Goal: Task Accomplishment & Management: Manage account settings

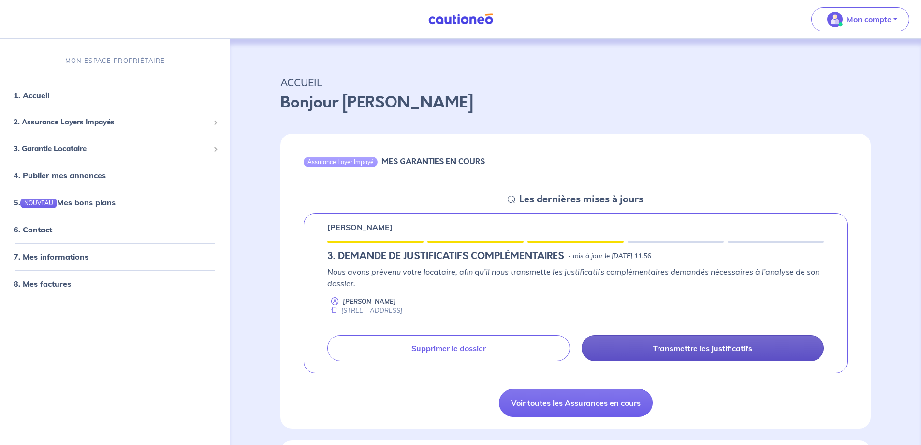
click at [687, 353] on p "Transmettre les justificatifs" at bounding box center [703, 348] width 100 height 10
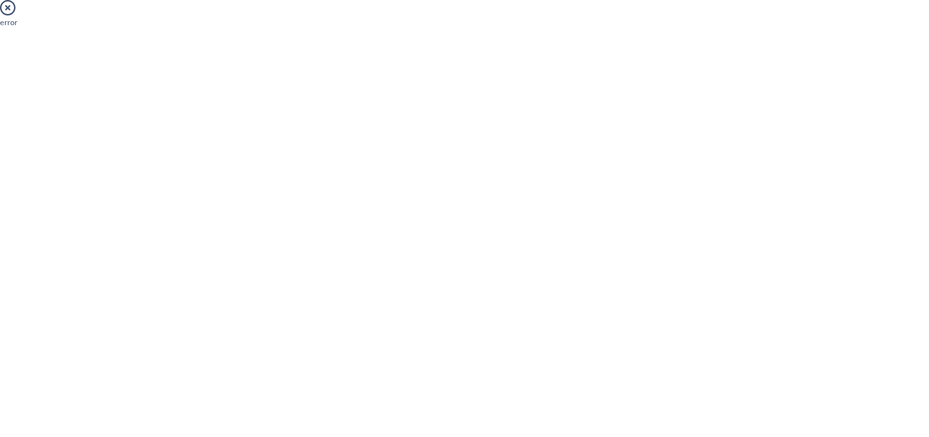
click at [7, 5] on icon at bounding box center [7, 7] width 15 height 15
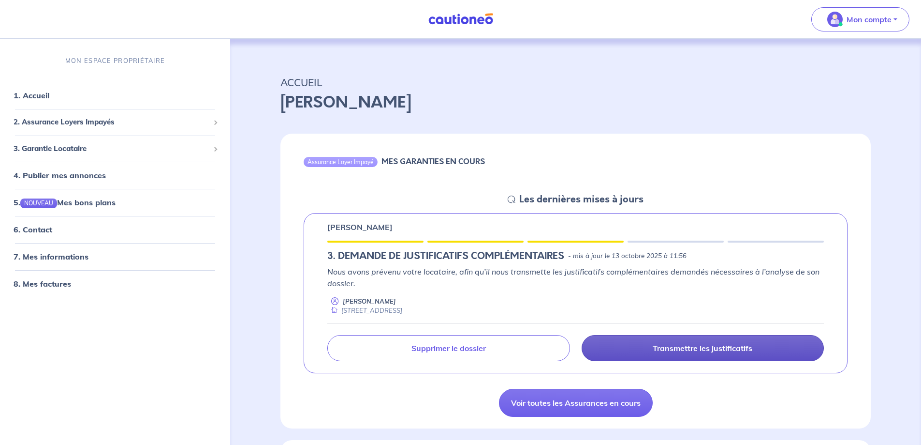
click at [727, 347] on p "Transmettre les justificatifs" at bounding box center [703, 348] width 100 height 10
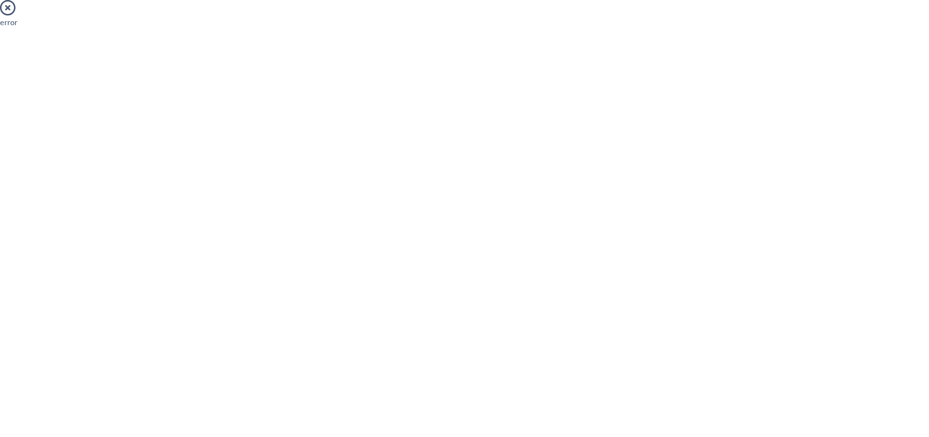
click at [5, 11] on icon at bounding box center [7, 7] width 15 height 15
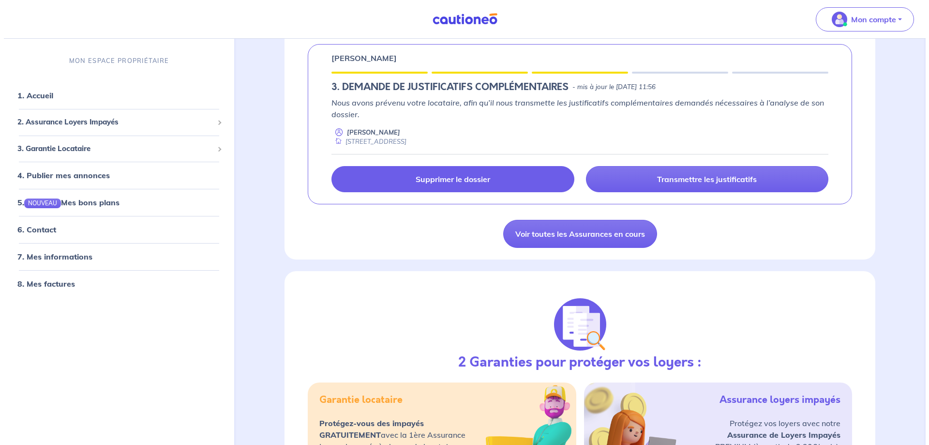
scroll to position [145, 0]
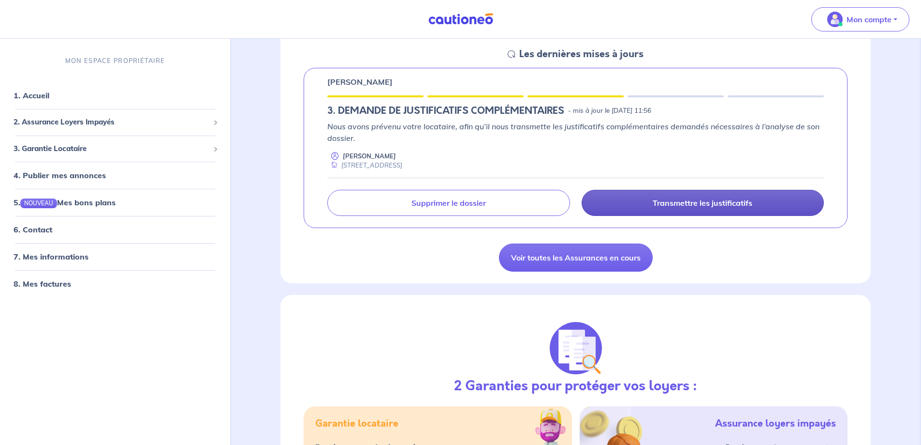
click at [676, 200] on p "Transmettre les justificatifs" at bounding box center [703, 203] width 100 height 10
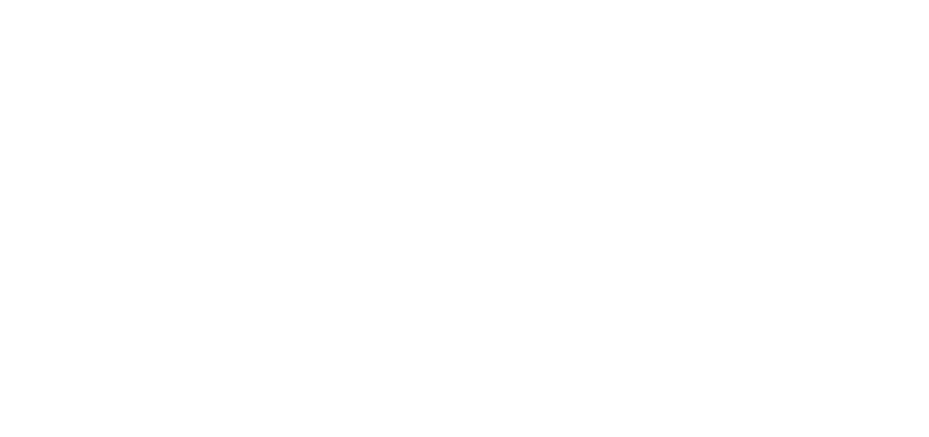
scroll to position [0, 0]
click at [5, 5] on icon at bounding box center [7, 7] width 15 height 15
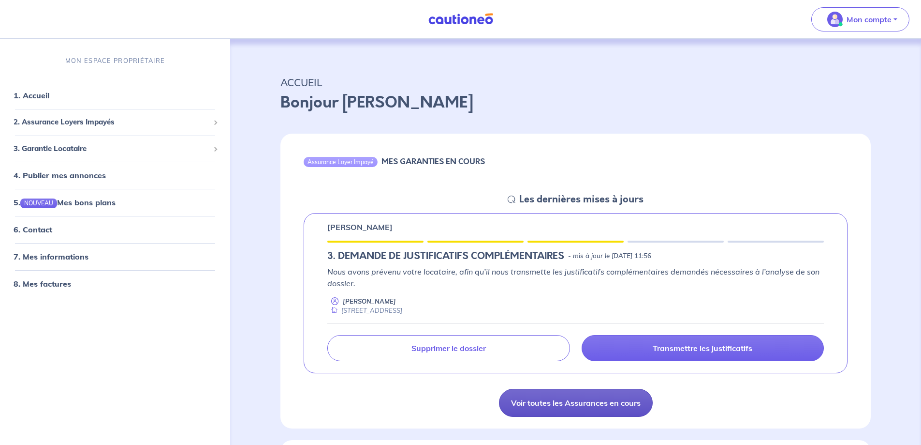
click at [604, 394] on link "Voir toutes les Assurances en cours" at bounding box center [576, 402] width 154 height 28
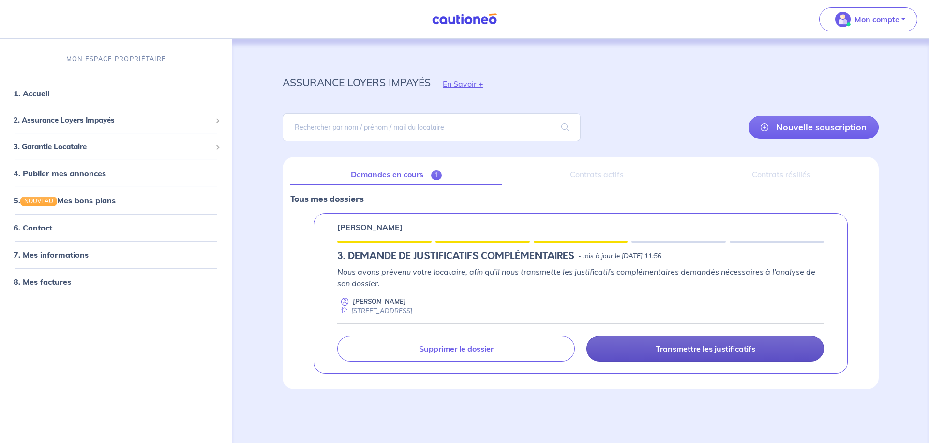
click at [665, 349] on p "Transmettre les justificatifs" at bounding box center [705, 348] width 100 height 10
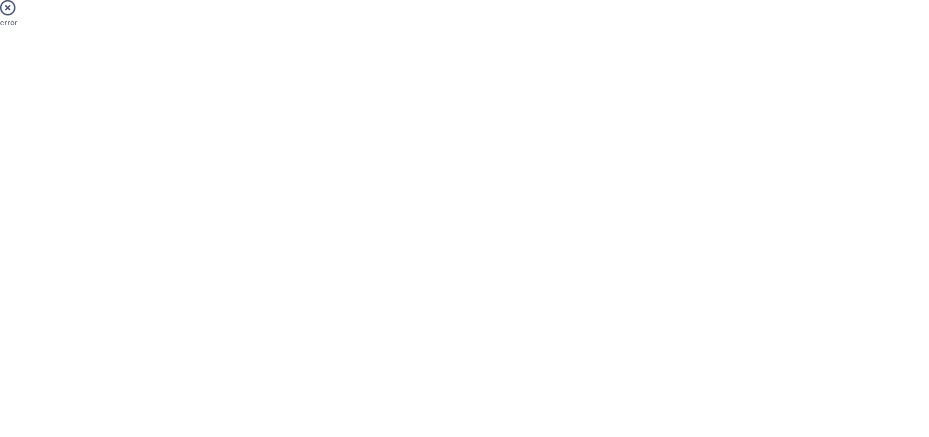
click at [8, 6] on icon at bounding box center [7, 7] width 15 height 15
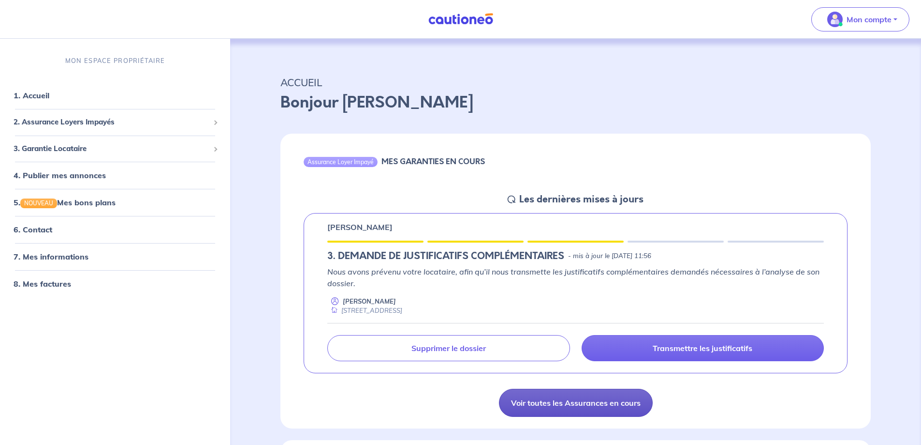
click at [571, 396] on link "Voir toutes les Assurances en cours" at bounding box center [576, 402] width 154 height 28
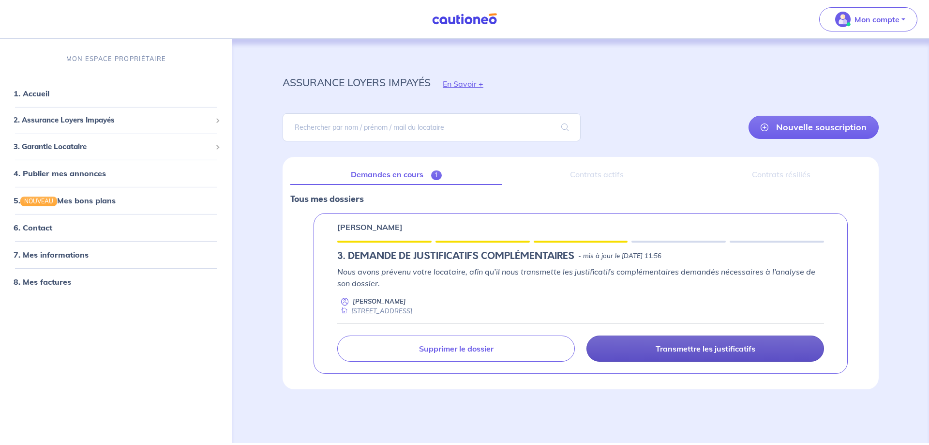
click at [697, 350] on p "Transmettre les justificatifs" at bounding box center [705, 348] width 100 height 10
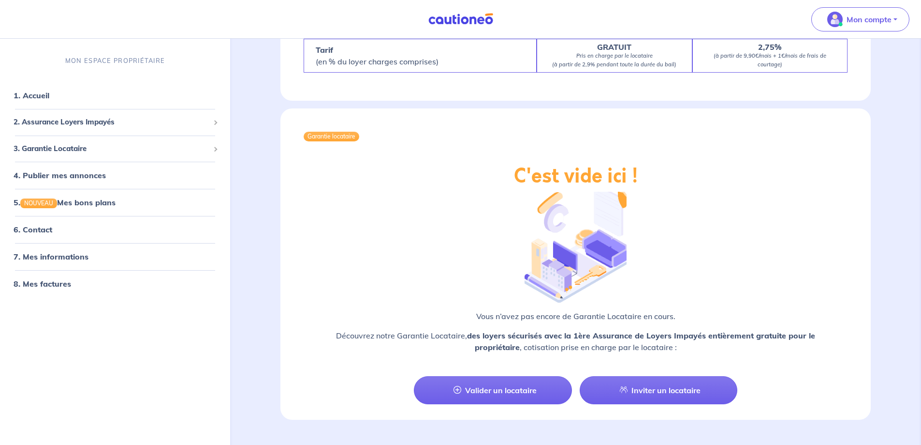
scroll to position [981, 0]
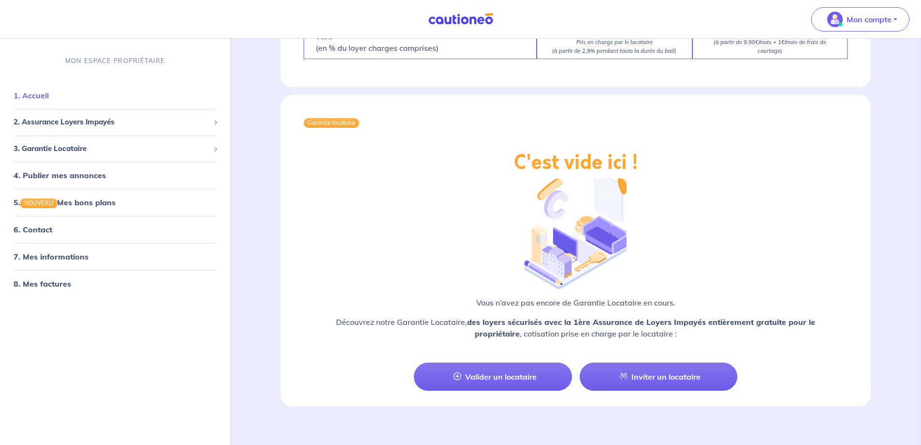
click at [49, 96] on link "1. Accueil" at bounding box center [31, 95] width 35 height 10
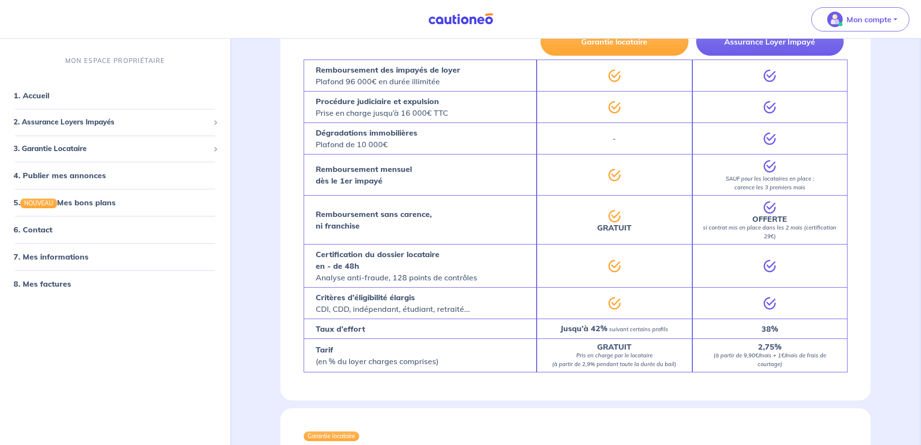
scroll to position [677, 0]
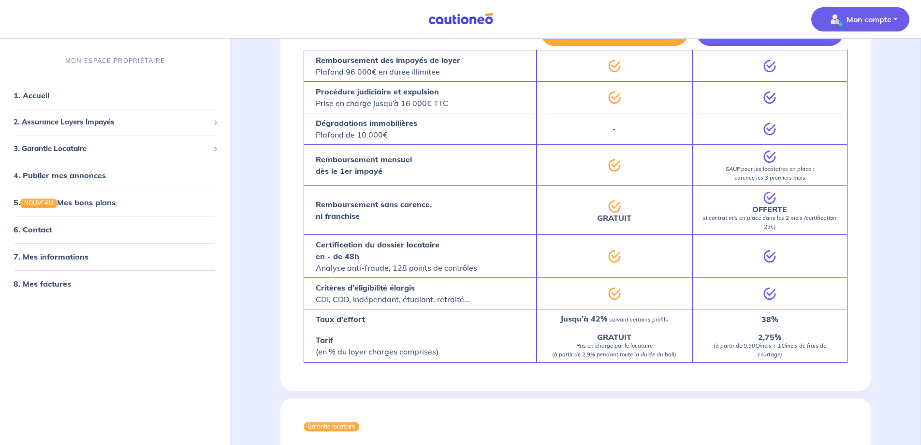
click at [893, 15] on button "Mon compte" at bounding box center [861, 19] width 98 height 24
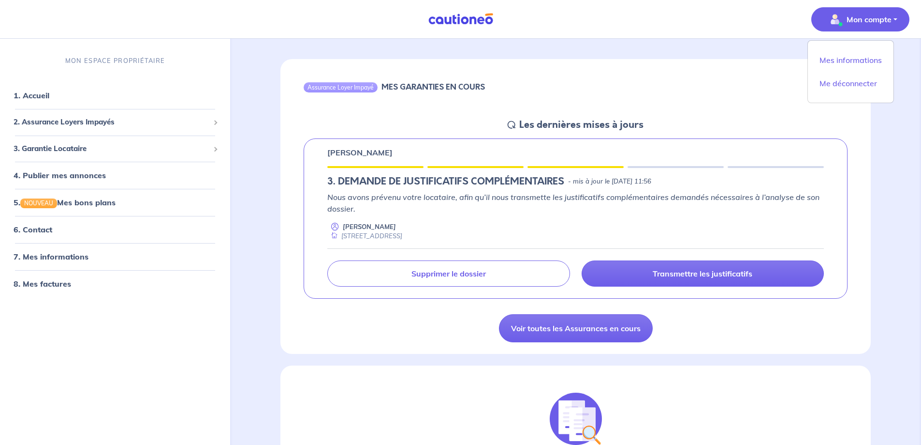
scroll to position [145, 0]
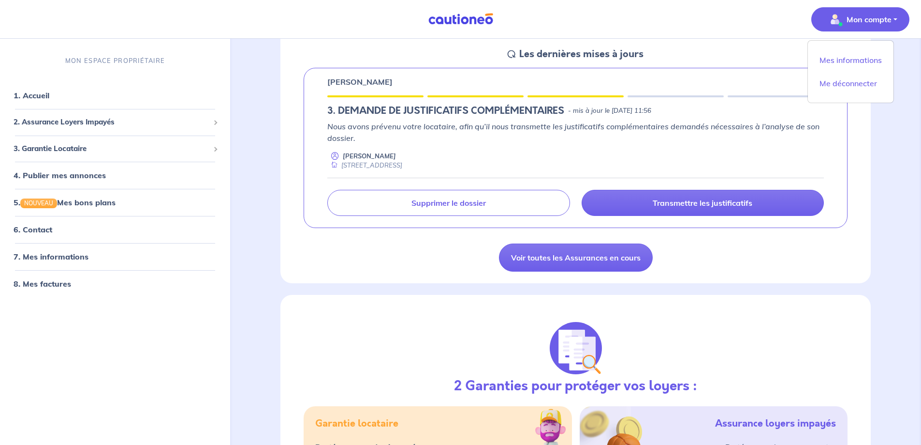
drag, startPoint x: 343, startPoint y: 156, endPoint x: 421, endPoint y: 167, distance: 78.3
click at [421, 167] on div "Nicolas Savary 15 Rue Panel 16200 Jarnac" at bounding box center [575, 160] width 497 height 19
click at [438, 256] on div "Assurance Loyer Impayé MES GARANTIES EN COURS Les dernières mises à jours Donat…" at bounding box center [576, 135] width 591 height 295
